Goal: Task Accomplishment & Management: Complete application form

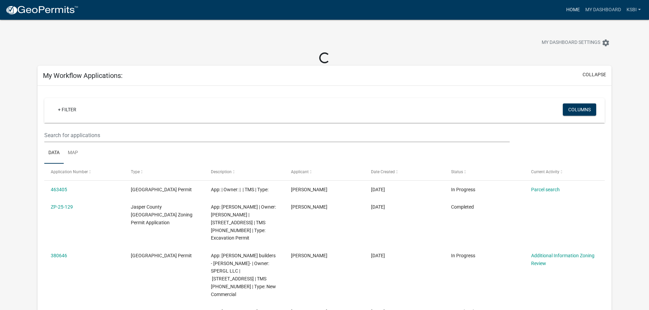
click at [570, 10] on link "Home" at bounding box center [573, 9] width 19 height 13
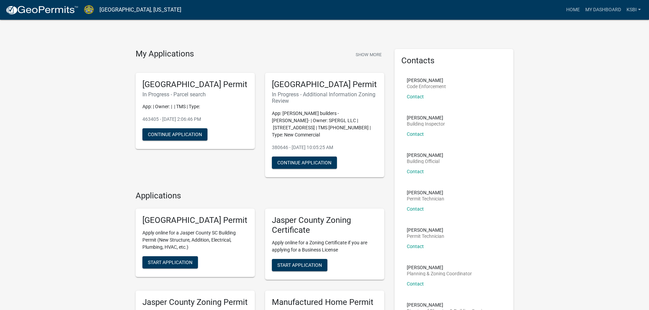
scroll to position [34, 0]
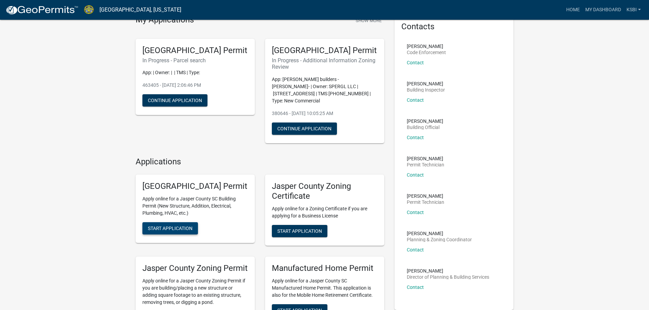
click at [172, 231] on span "Start Application" at bounding box center [170, 228] width 45 height 5
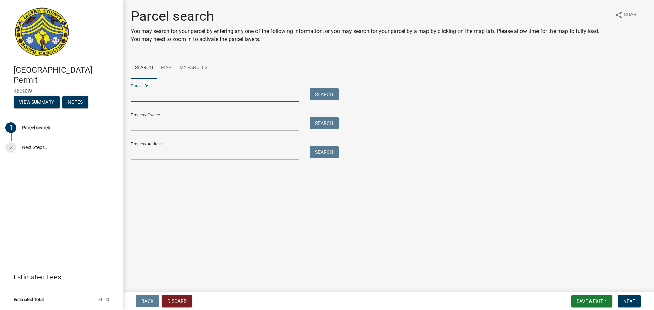
click at [140, 97] on input "Parcel ID:" at bounding box center [215, 95] width 169 height 14
type input "[PHONE_NUMBER]"
click at [139, 153] on input "Property Address:" at bounding box center [215, 153] width 169 height 14
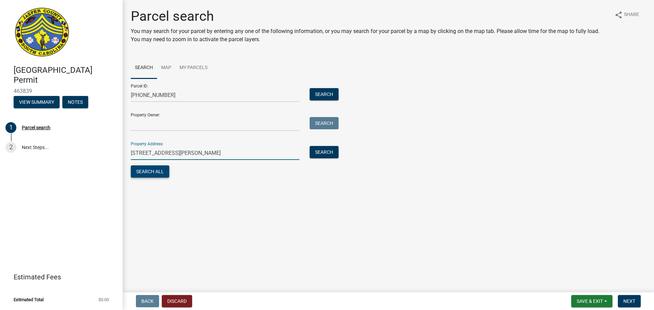
type input "[STREET_ADDRESS][PERSON_NAME]"
click at [158, 170] on button "Search All" at bounding box center [150, 172] width 39 height 12
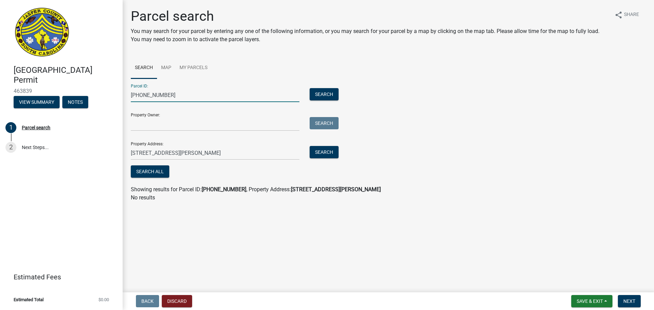
drag, startPoint x: 178, startPoint y: 97, endPoint x: 101, endPoint y: 100, distance: 77.4
click at [101, 100] on div "[GEOGRAPHIC_DATA] Permit 463839 View Summary Notes 1 Parcel search 2 Next Steps…" at bounding box center [327, 155] width 654 height 310
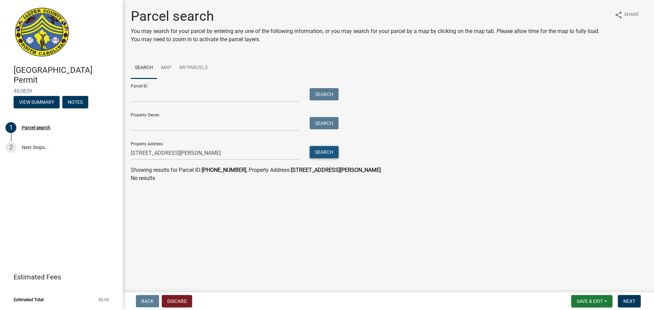
click at [320, 152] on button "Search" at bounding box center [324, 152] width 29 height 12
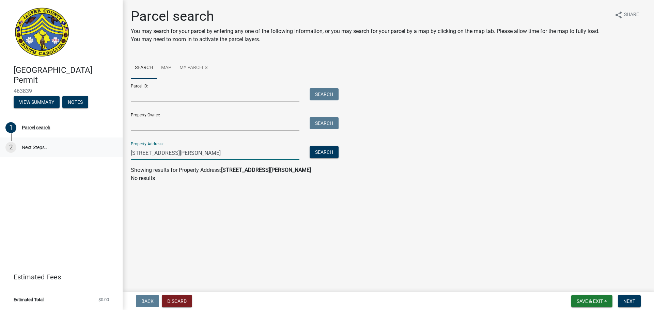
drag, startPoint x: 180, startPoint y: 157, endPoint x: 113, endPoint y: 155, distance: 67.5
click at [114, 157] on div "[GEOGRAPHIC_DATA] Permit 463839 View Summary Notes 1 Parcel search 2 Next Steps…" at bounding box center [327, 155] width 654 height 310
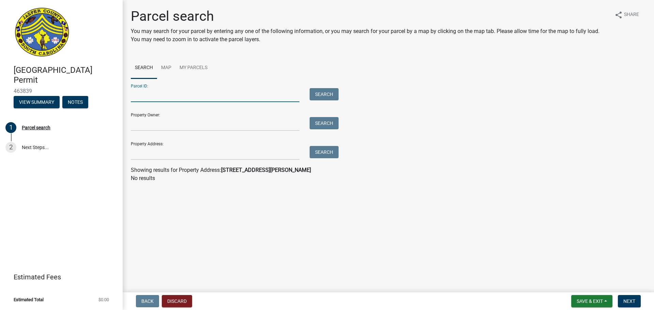
click at [143, 95] on input "Parcel ID:" at bounding box center [215, 95] width 169 height 14
type input "[PHONE_NUMBER]"
click at [316, 91] on button "Search" at bounding box center [324, 94] width 29 height 12
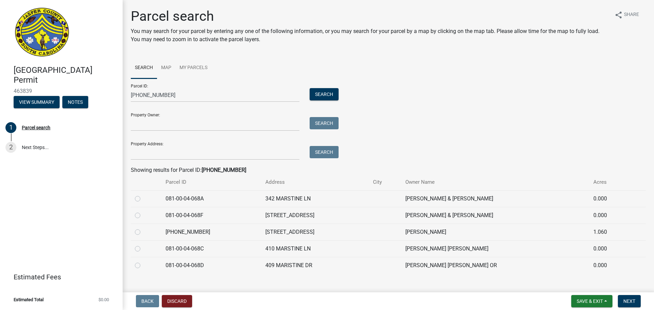
click at [143, 228] on label at bounding box center [143, 228] width 0 height 0
click at [143, 232] on input "radio" at bounding box center [145, 230] width 4 height 4
radio input "true"
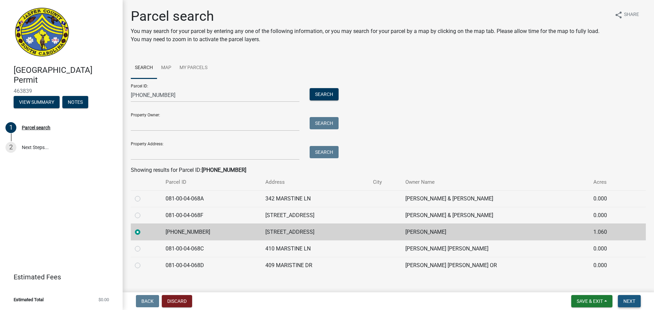
click at [629, 301] on span "Next" at bounding box center [630, 301] width 12 height 5
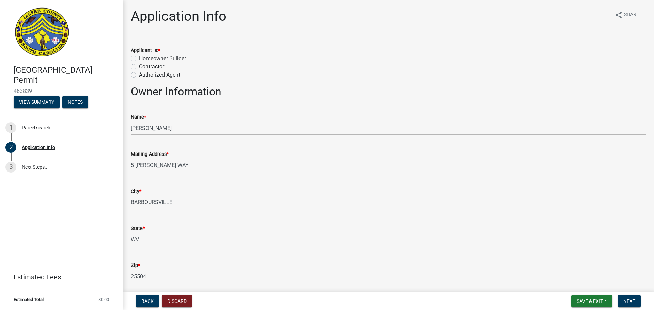
click at [139, 65] on label "Contractor" at bounding box center [151, 67] width 25 height 8
click at [139, 65] on input "Contractor" at bounding box center [141, 65] width 4 height 4
radio input "true"
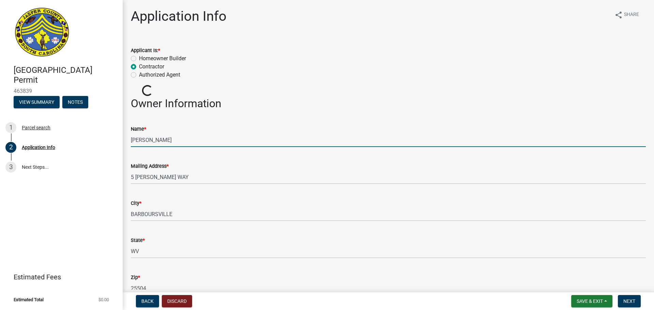
drag, startPoint x: 194, startPoint y: 140, endPoint x: 124, endPoint y: 139, distance: 69.5
click at [130, 139] on div "Name * [PERSON_NAME]" at bounding box center [388, 132] width 525 height 32
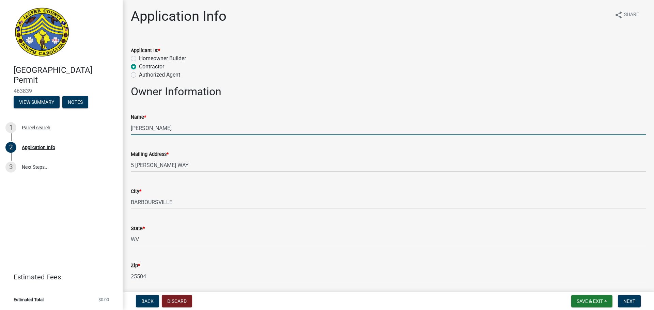
type input "[PERSON_NAME]"
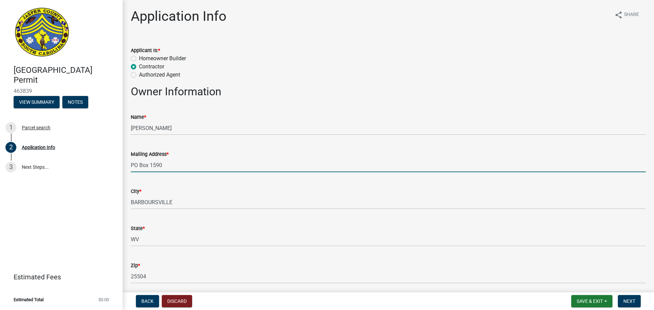
type input "PO Box 1590"
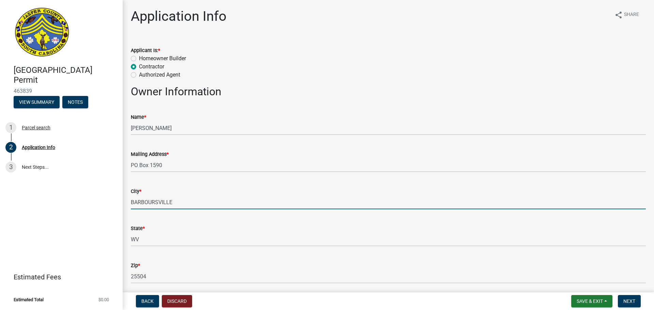
click at [153, 207] on input "BARBOURSVILLE" at bounding box center [388, 203] width 515 height 14
drag, startPoint x: 179, startPoint y: 202, endPoint x: 129, endPoint y: 200, distance: 49.8
click at [129, 200] on div "City * [GEOGRAPHIC_DATA]" at bounding box center [388, 194] width 525 height 32
type input "Bluffton"
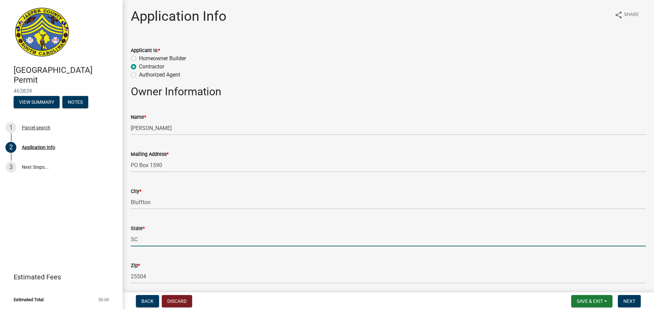
type input "SC"
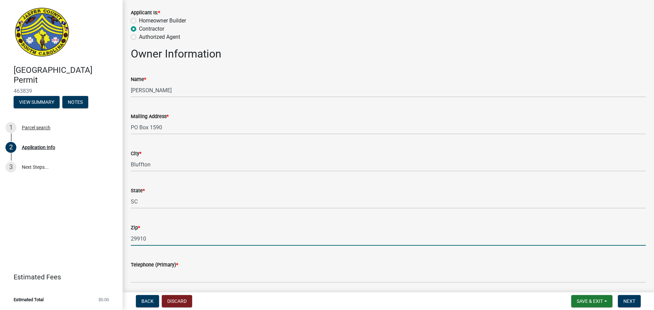
scroll to position [102, 0]
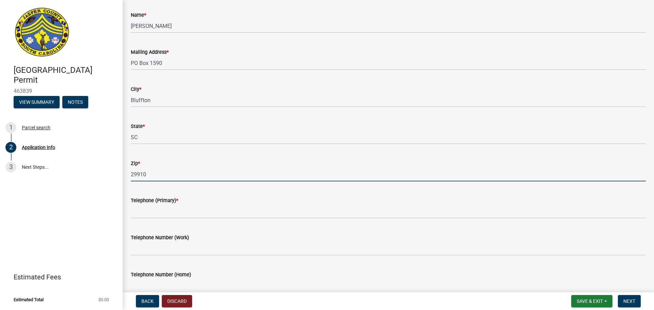
type input "29910"
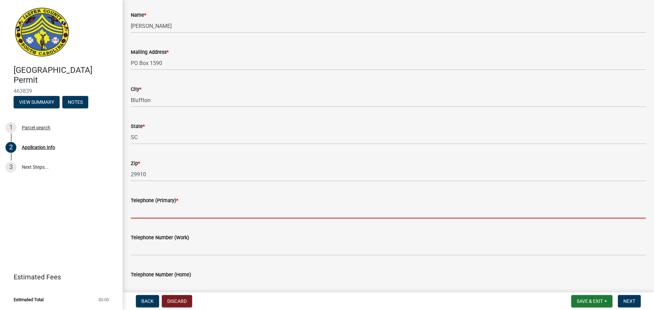
drag, startPoint x: 161, startPoint y: 210, endPoint x: 185, endPoint y: 205, distance: 24.2
click at [161, 210] on input "Telephone (Primary) *" at bounding box center [388, 212] width 515 height 14
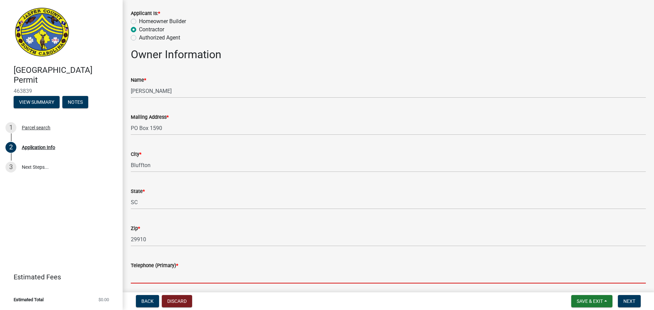
scroll to position [136, 0]
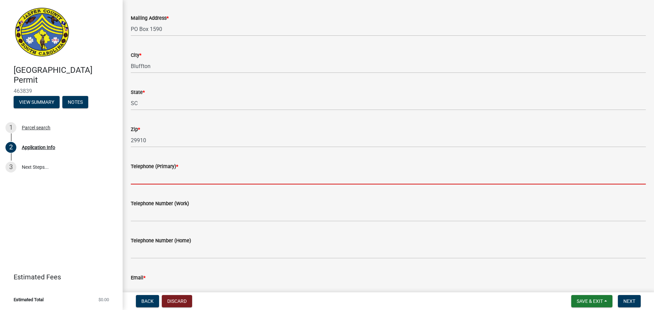
click at [139, 176] on input "Telephone (Primary) *" at bounding box center [388, 178] width 515 height 14
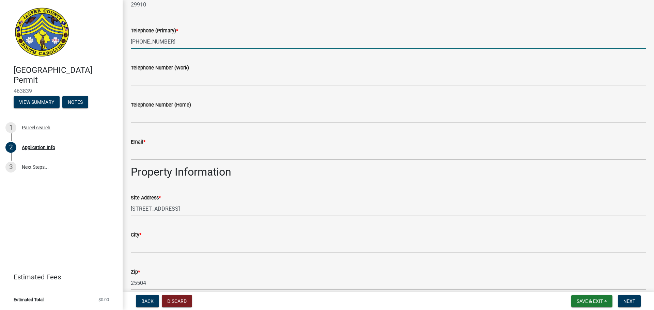
scroll to position [273, 0]
type input "[PHONE_NUMBER]"
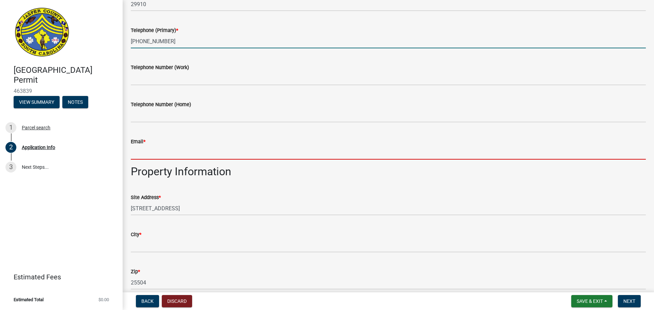
click at [139, 156] on input "Email *" at bounding box center [388, 153] width 515 height 14
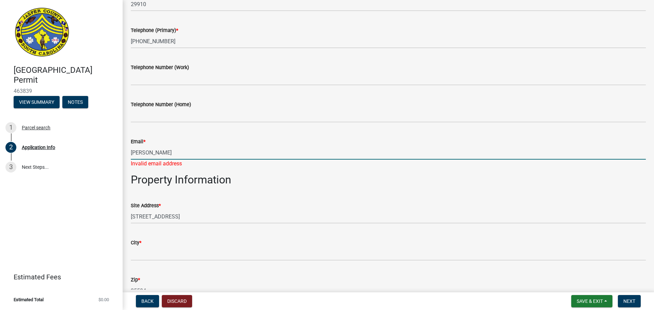
click at [144, 153] on input "[PERSON_NAME]" at bounding box center [388, 153] width 515 height 14
click at [152, 153] on input "[PERSON_NAME][EMAIL_ADDRESS][DOMAIN_NAME]" at bounding box center [388, 153] width 515 height 14
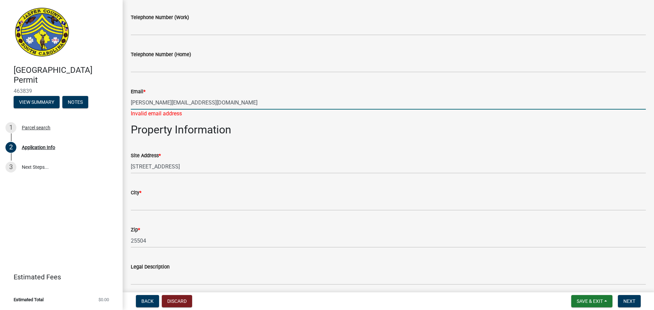
scroll to position [341, 0]
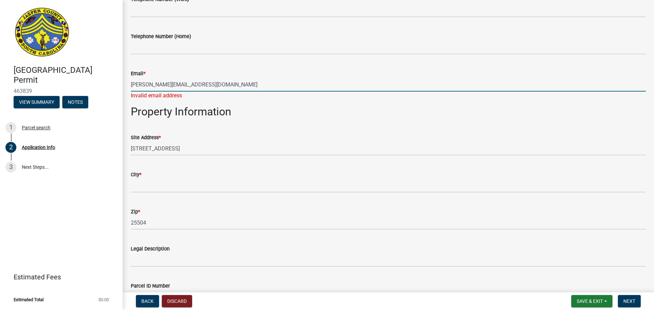
type input "[PERSON_NAME][EMAIL_ADDRESS][DOMAIN_NAME]"
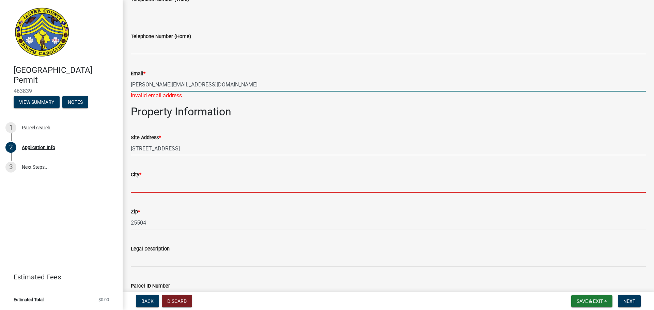
click at [141, 183] on input "City *" at bounding box center [388, 186] width 515 height 14
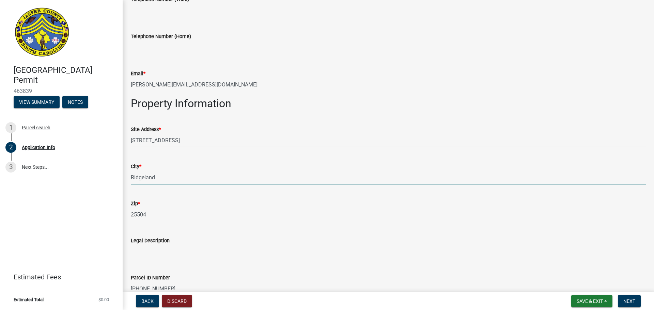
type input "Ridgeland"
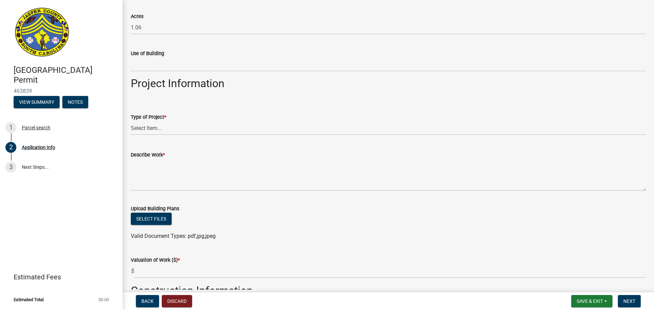
scroll to position [647, 0]
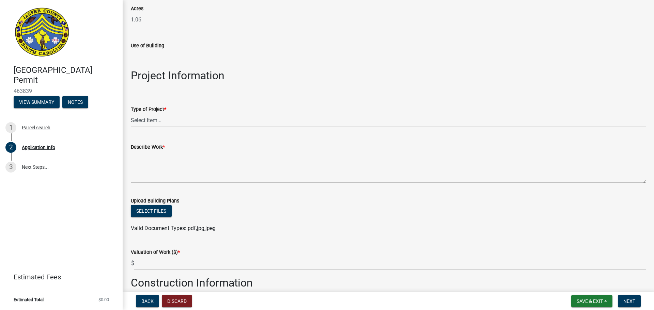
type input "29936"
click at [135, 119] on select "Select Item... Construction Trailer/Shipping Container Residential Demolition C…" at bounding box center [388, 120] width 515 height 14
click at [138, 119] on select "Select Item... Construction Trailer/Shipping Container Residential Demolition C…" at bounding box center [388, 120] width 515 height 14
click at [138, 118] on select "Select Item... Construction Trailer/Shipping Container Residential Demolition C…" at bounding box center [388, 120] width 515 height 14
click at [131, 113] on select "Select Item... Construction Trailer/Shipping Container Residential Demolition C…" at bounding box center [388, 120] width 515 height 14
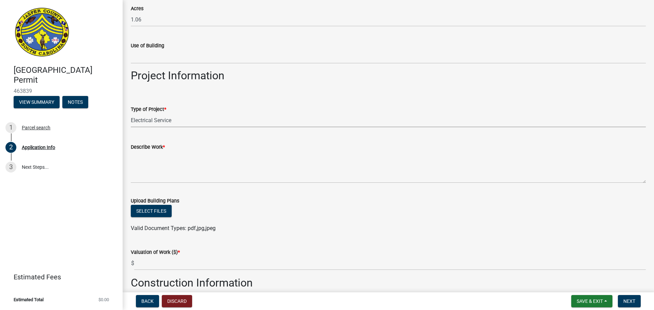
select select "83a29df9-b3ca-487b-b3ec-56d88b03b1fe"
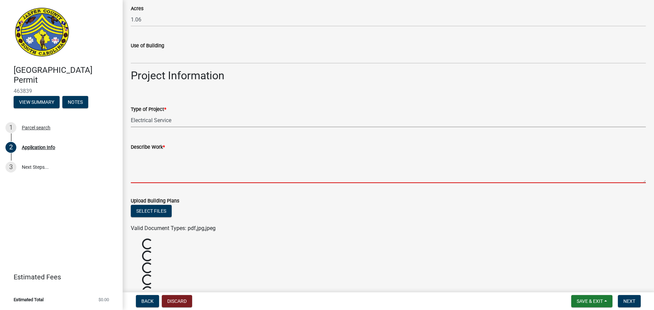
click at [138, 178] on textarea "Describe Work *" at bounding box center [388, 167] width 515 height 32
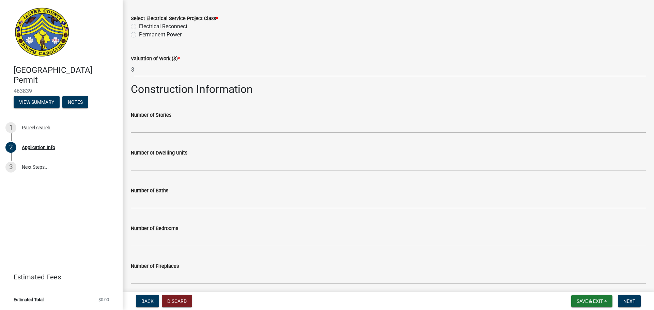
scroll to position [688, 0]
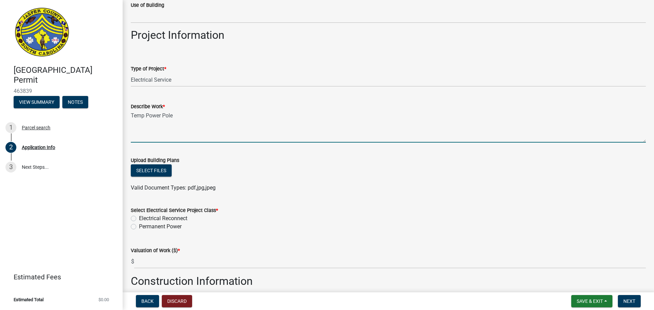
type textarea "Temp Power Pole"
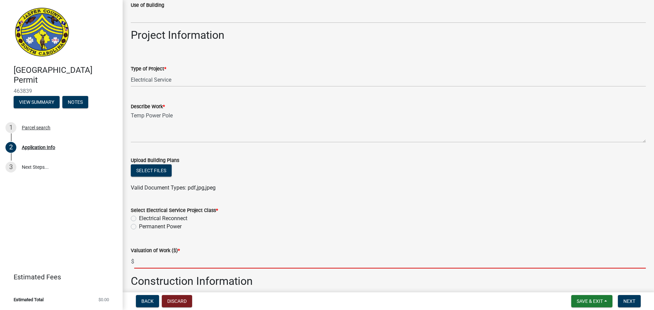
click at [147, 264] on input "text" at bounding box center [390, 262] width 512 height 14
